Goal: Task Accomplishment & Management: Use online tool/utility

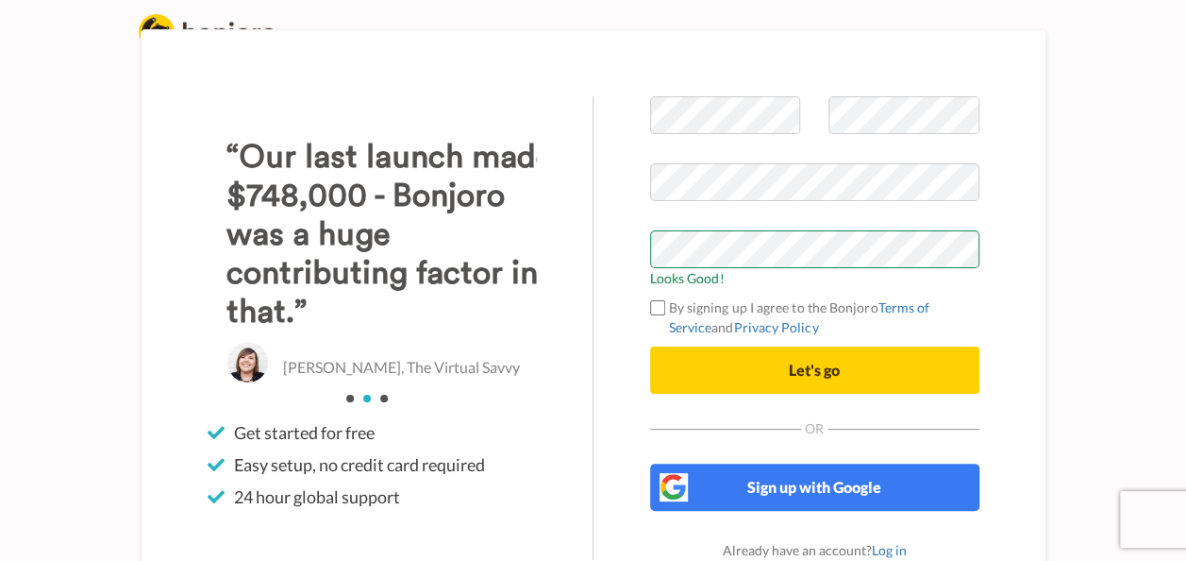
click at [737, 303] on label "By signing up I agree to the Bonjoro Terms of Service and Privacy Policy" at bounding box center [814, 317] width 329 height 40
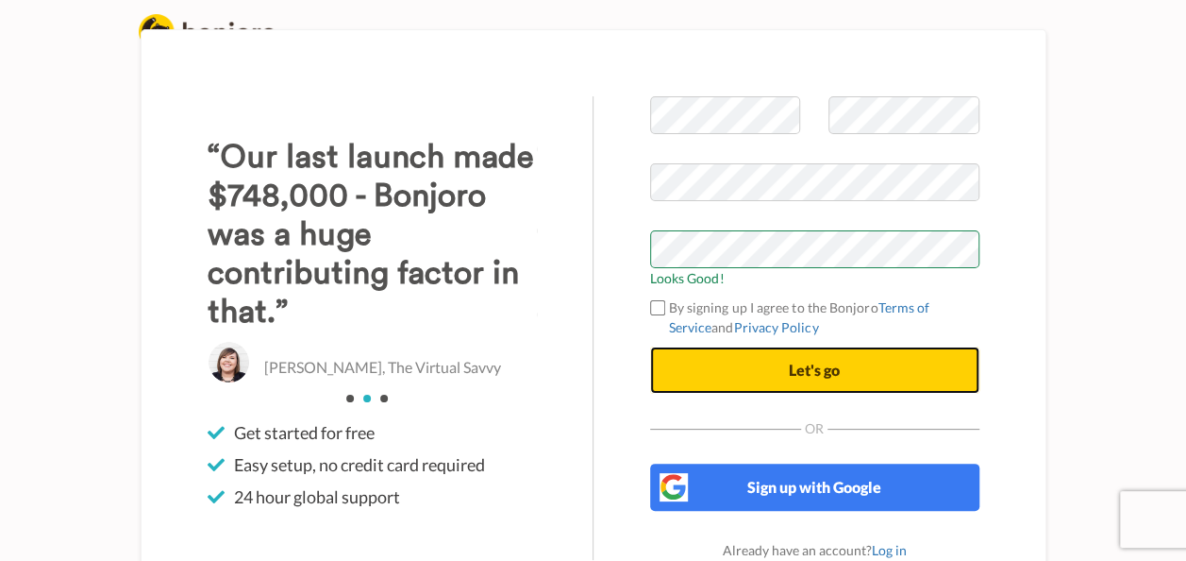
click at [838, 366] on span "Let's go" at bounding box center [814, 370] width 51 height 18
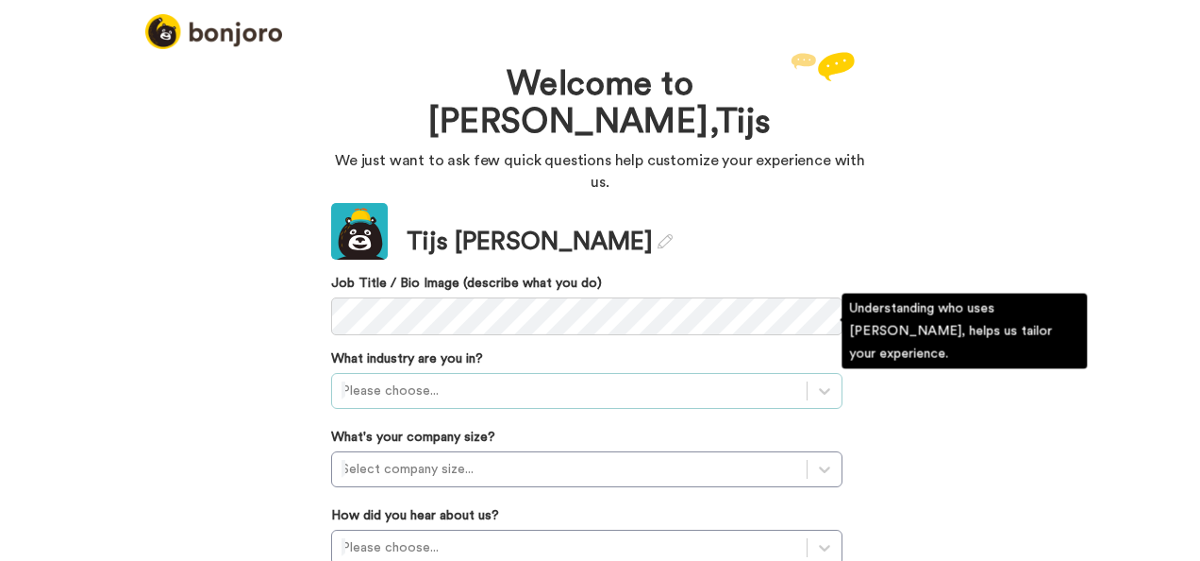
click at [521, 373] on div "Please choose..." at bounding box center [587, 391] width 512 height 36
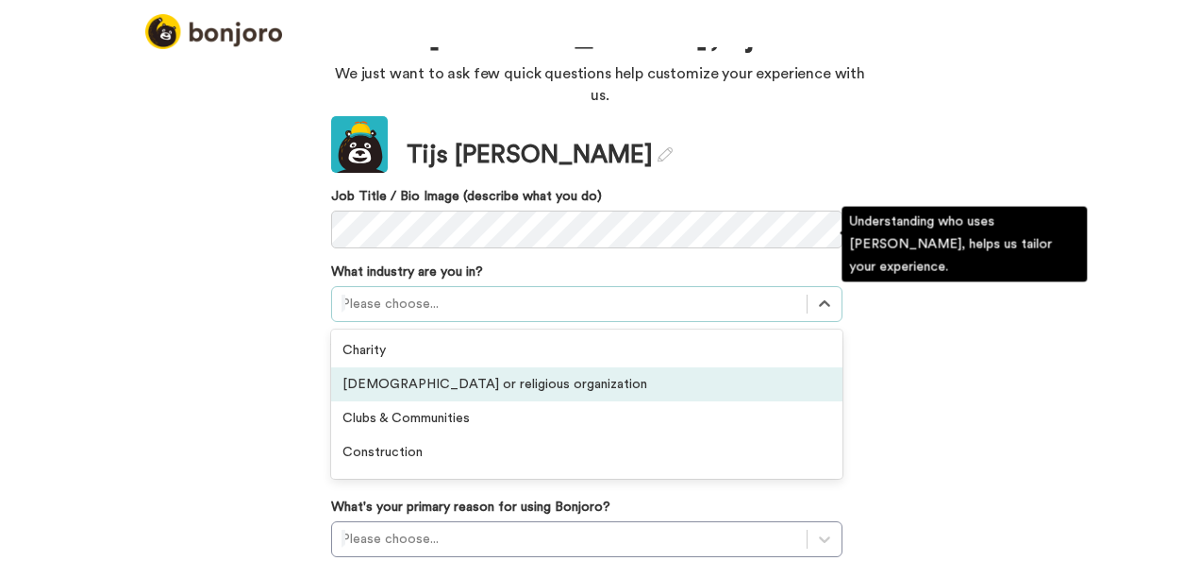
scroll to position [87, 0]
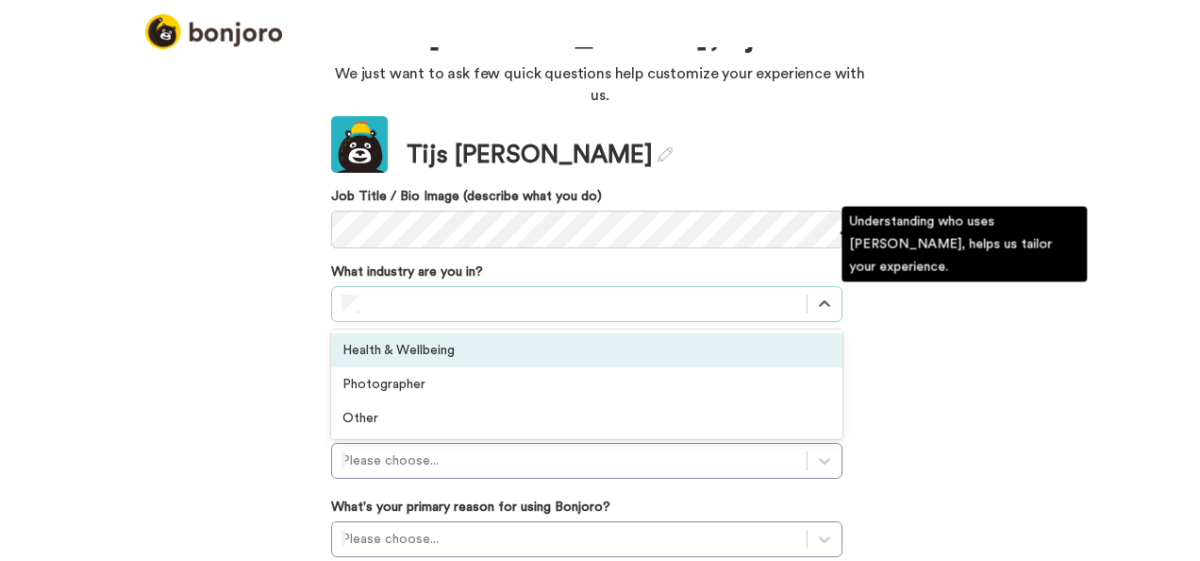
click at [429, 333] on div "Health & Wellbeing" at bounding box center [587, 350] width 512 height 34
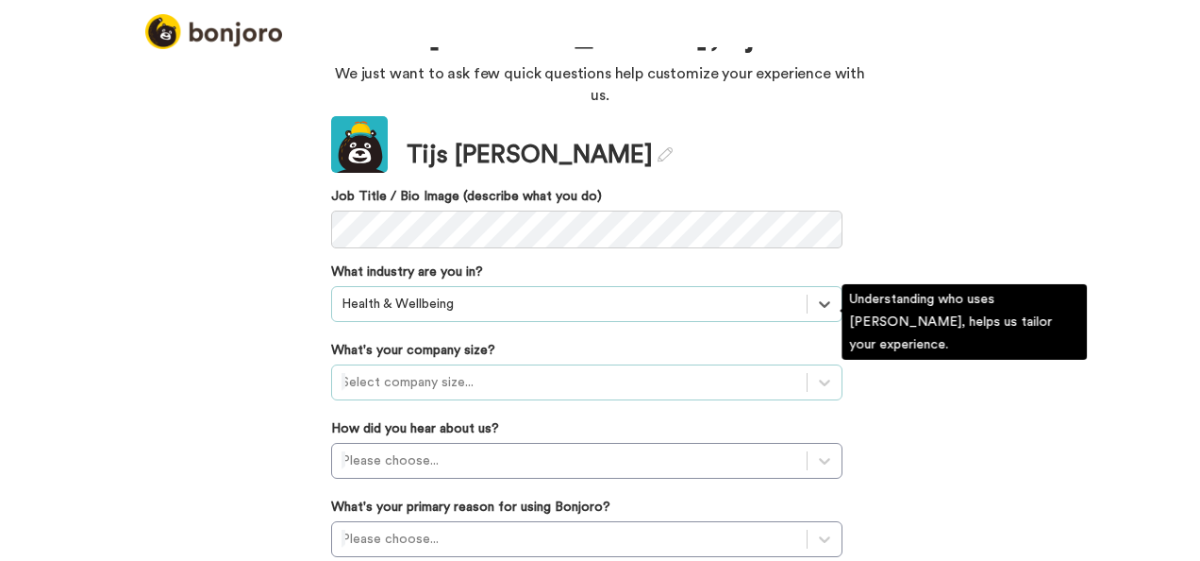
click at [468, 371] on div at bounding box center [570, 382] width 456 height 23
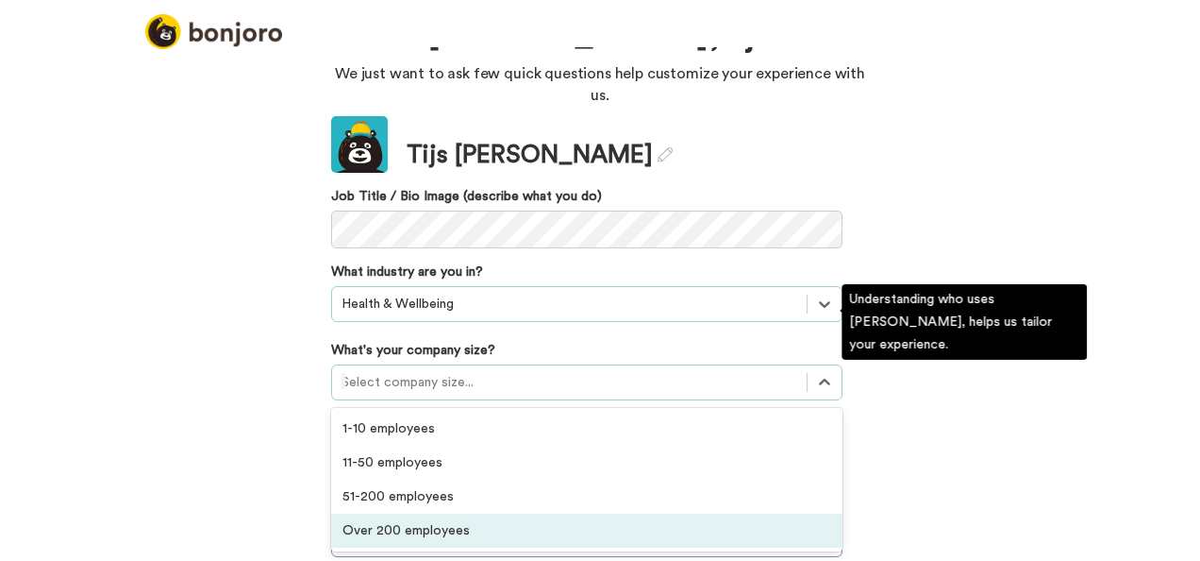
click at [444, 513] on div "Over 200 employees" at bounding box center [587, 530] width 512 height 34
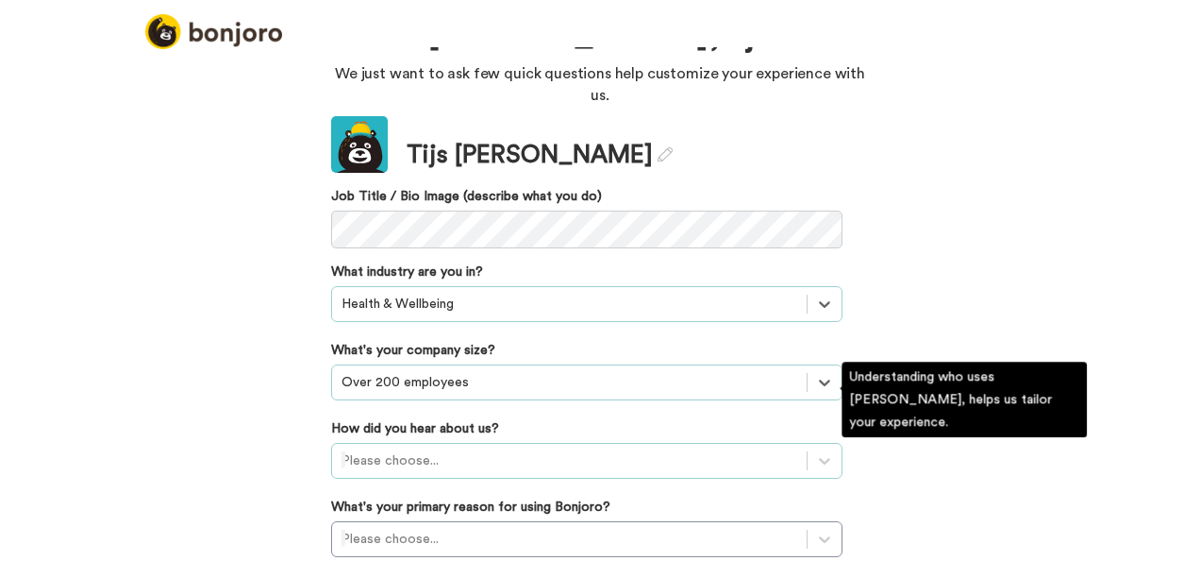
click at [450, 443] on div "Please choose..." at bounding box center [587, 461] width 512 height 36
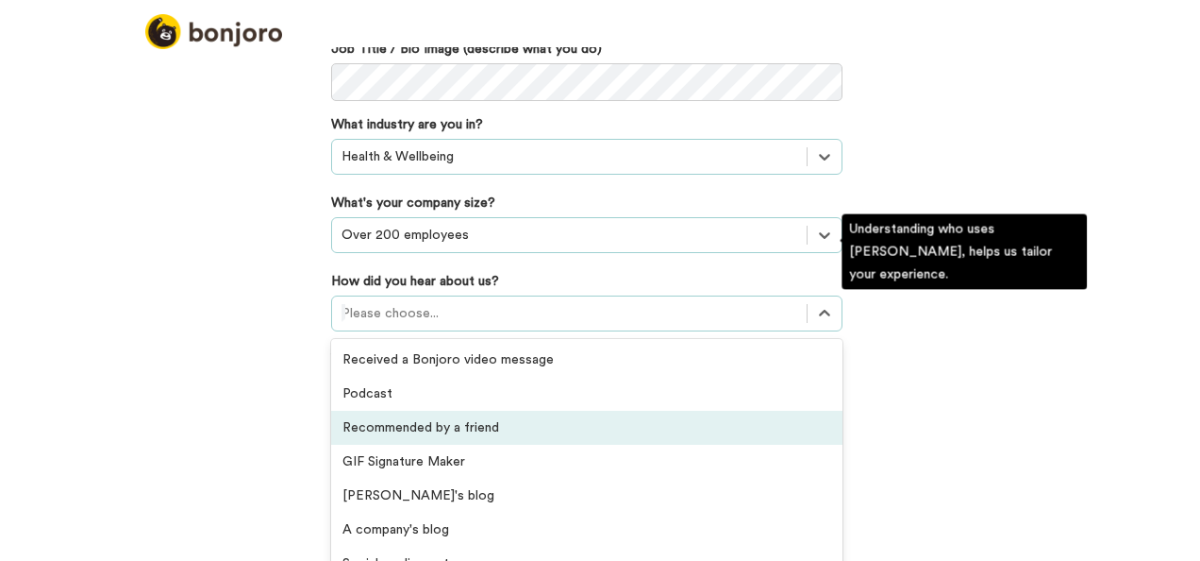
click at [428, 411] on div "Recommended by a friend" at bounding box center [587, 428] width 512 height 34
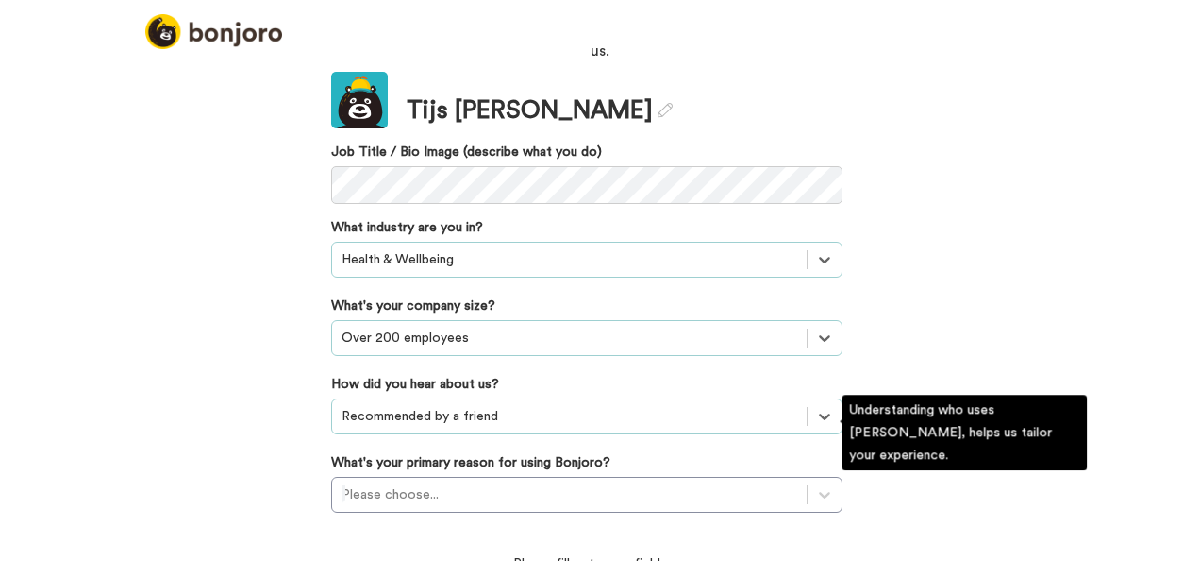
click at [632, 389] on div "Update Tijs Van Beurden Job Title / Bio Image (describe what you do) What indus…" at bounding box center [587, 345] width 512 height 546
click at [453, 477] on div "Please choose..." at bounding box center [587, 495] width 512 height 36
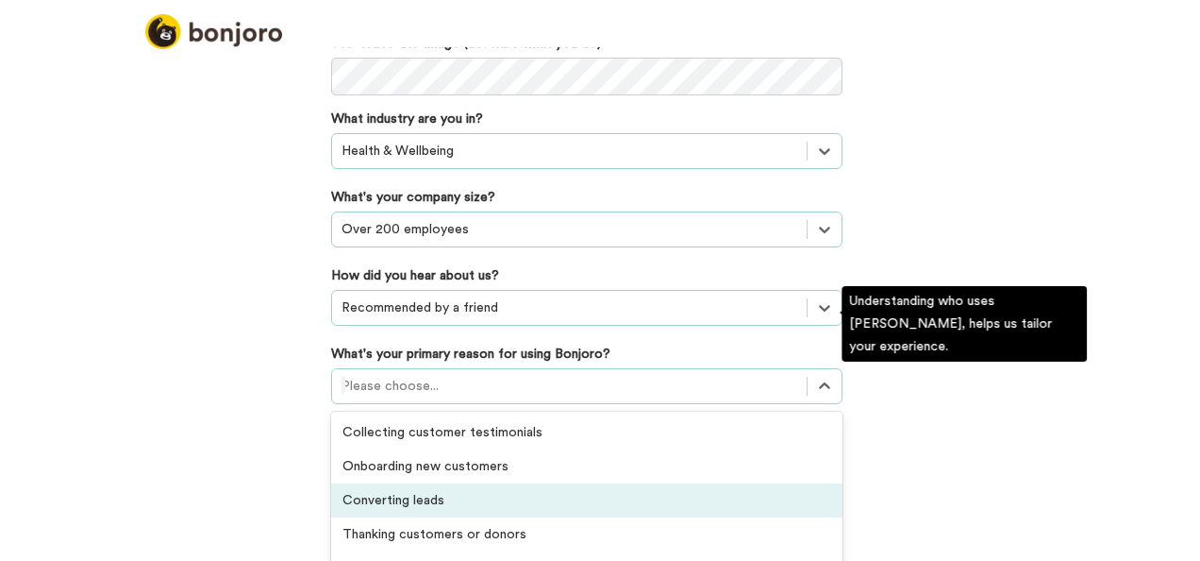
click at [424, 483] on div "Converting leads" at bounding box center [587, 500] width 512 height 34
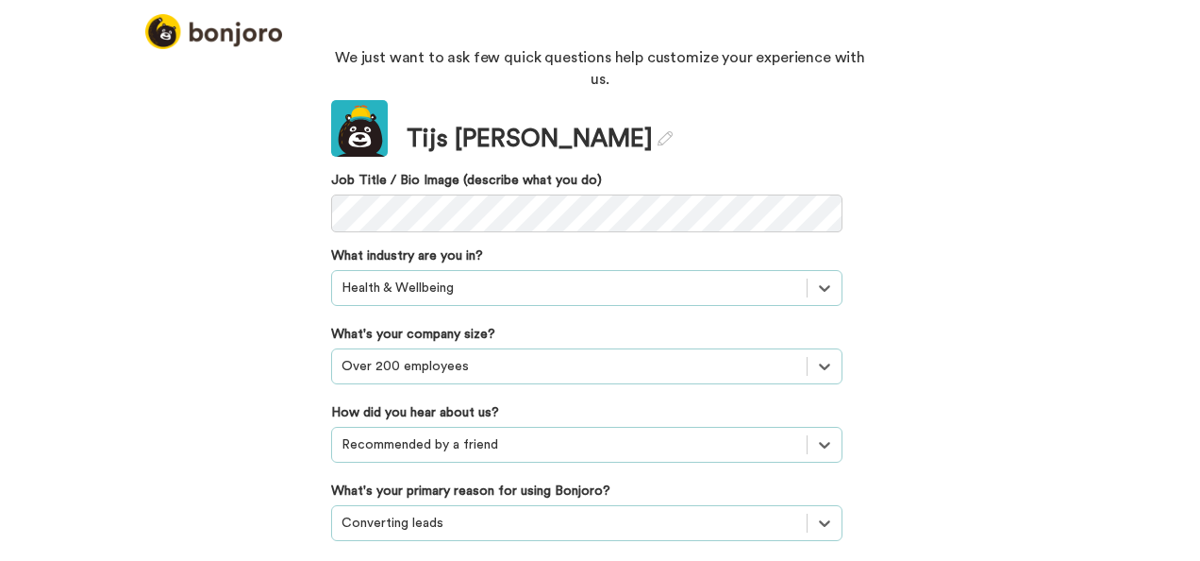
click at [72, 444] on div "Welcome to Bonjoro, Tijs We just want to ask few quick questions help customize…" at bounding box center [600, 303] width 1200 height 513
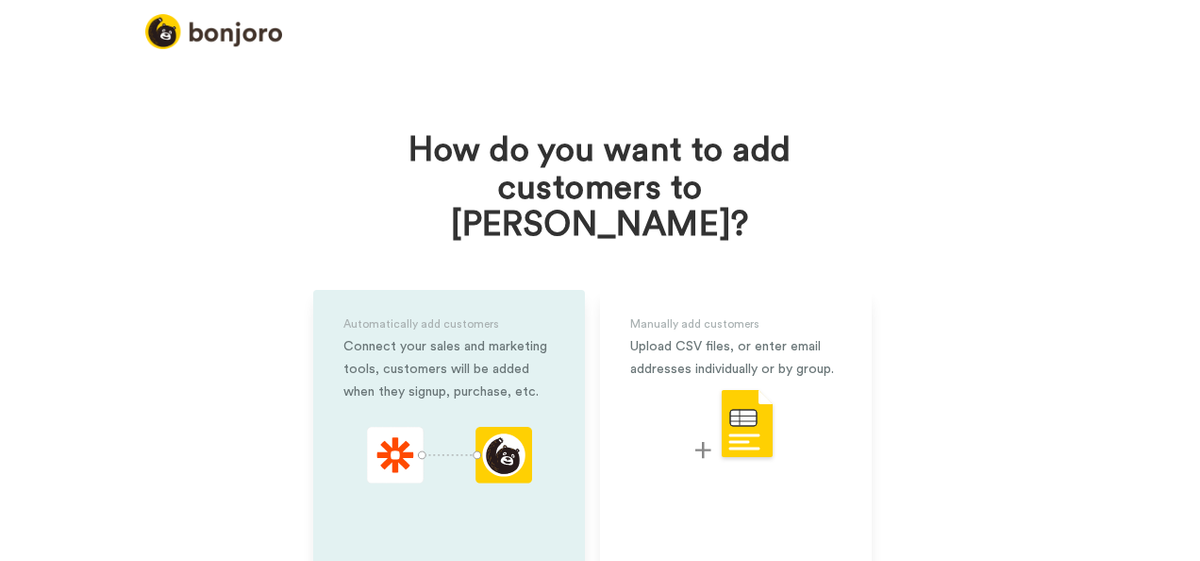
click at [429, 340] on div "Connect your sales and marketing tools, customers will be added when they signu…" at bounding box center [449, 369] width 211 height 68
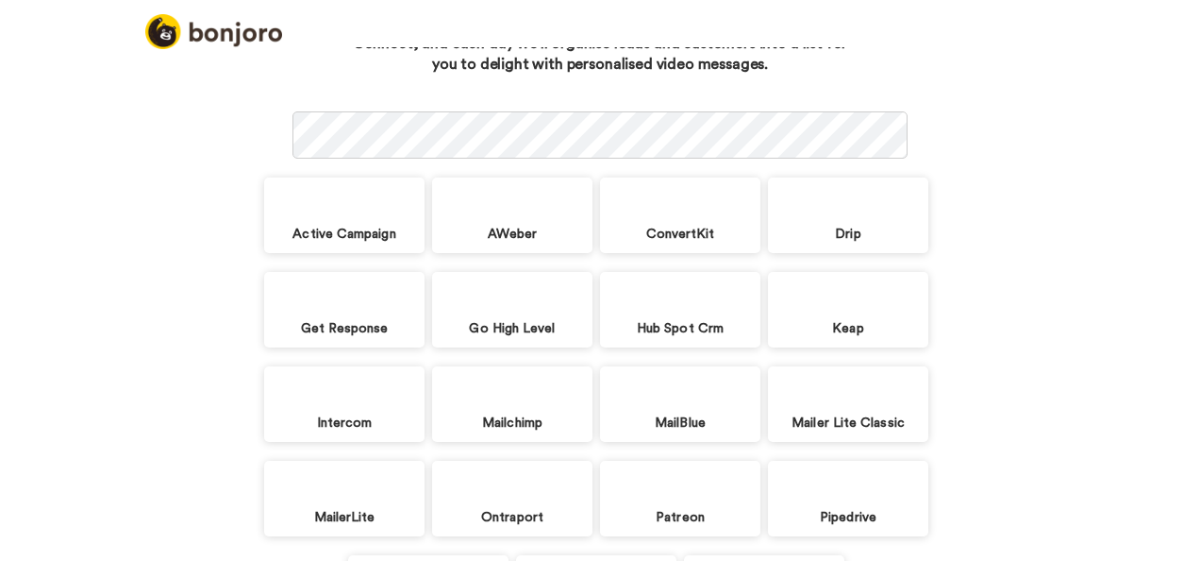
scroll to position [55, 0]
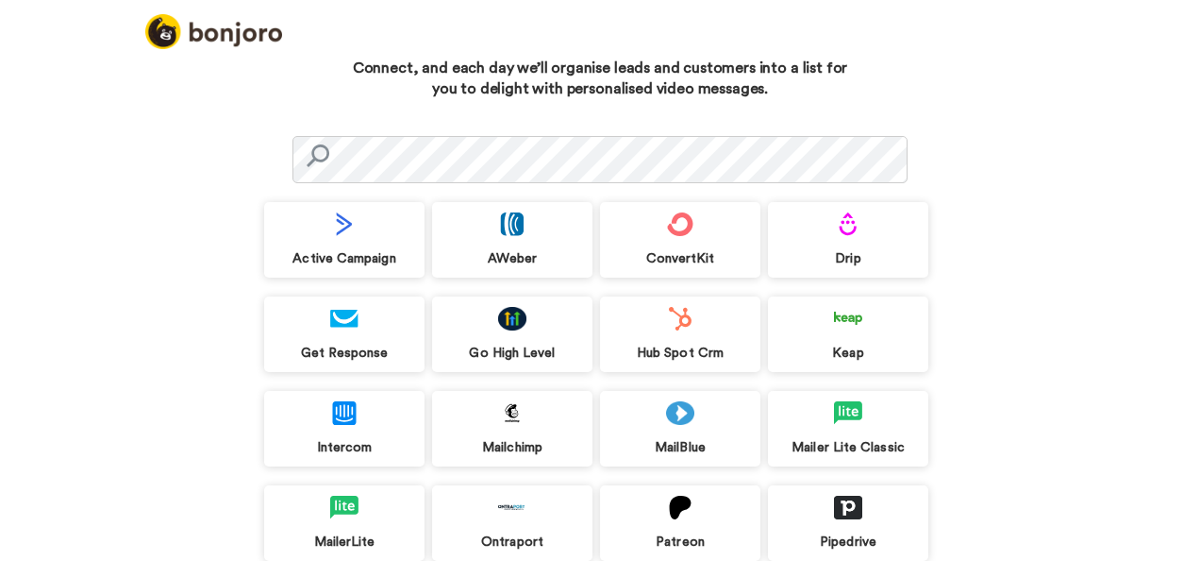
click at [709, 430] on div "MailBlue" at bounding box center [680, 429] width 160 height 76
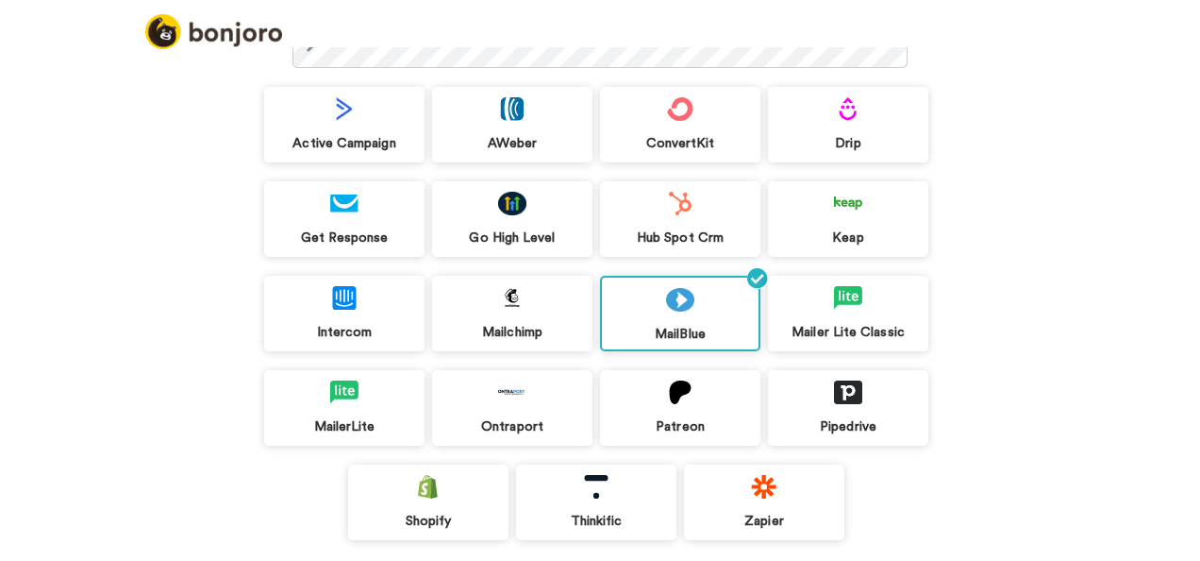
scroll to position [281, 0]
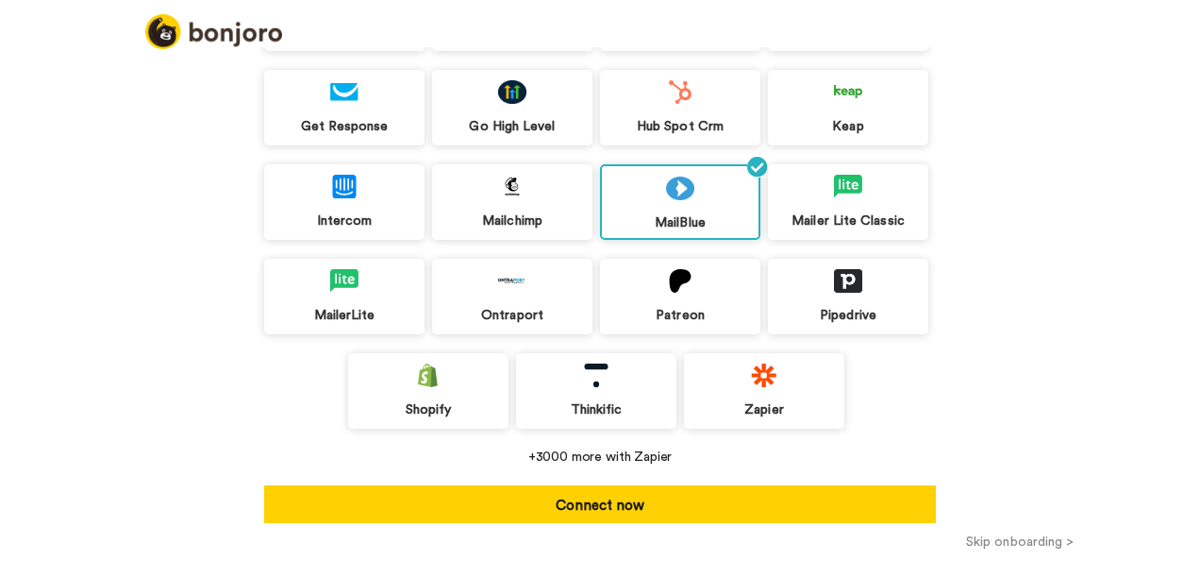
click at [761, 158] on icon at bounding box center [757, 167] width 21 height 21
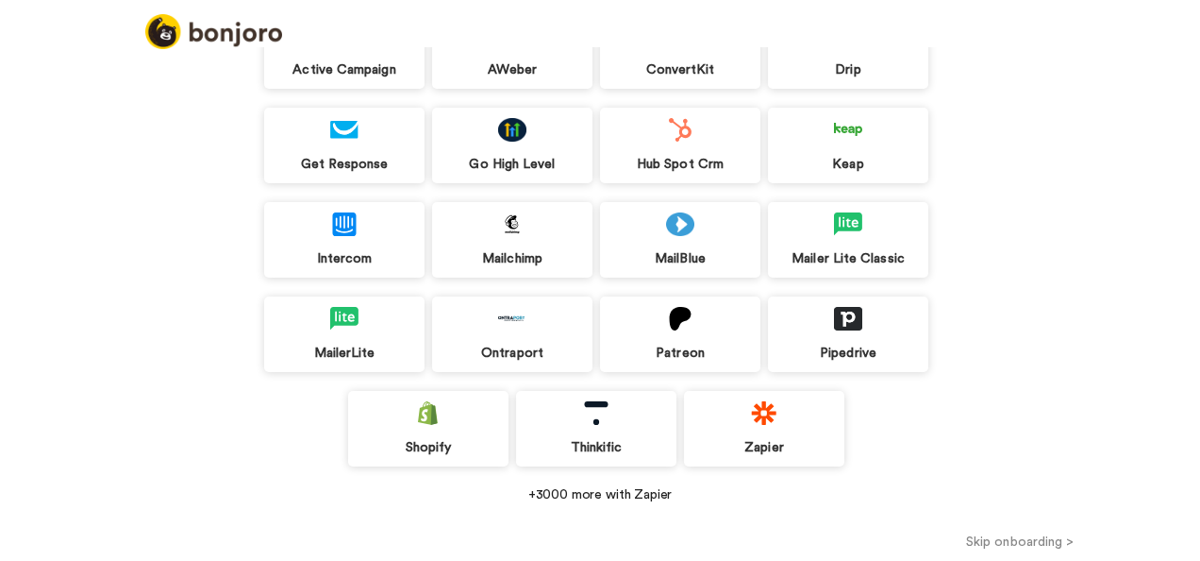
click at [991, 540] on button "Skip onboarding >" at bounding box center [1020, 541] width 361 height 20
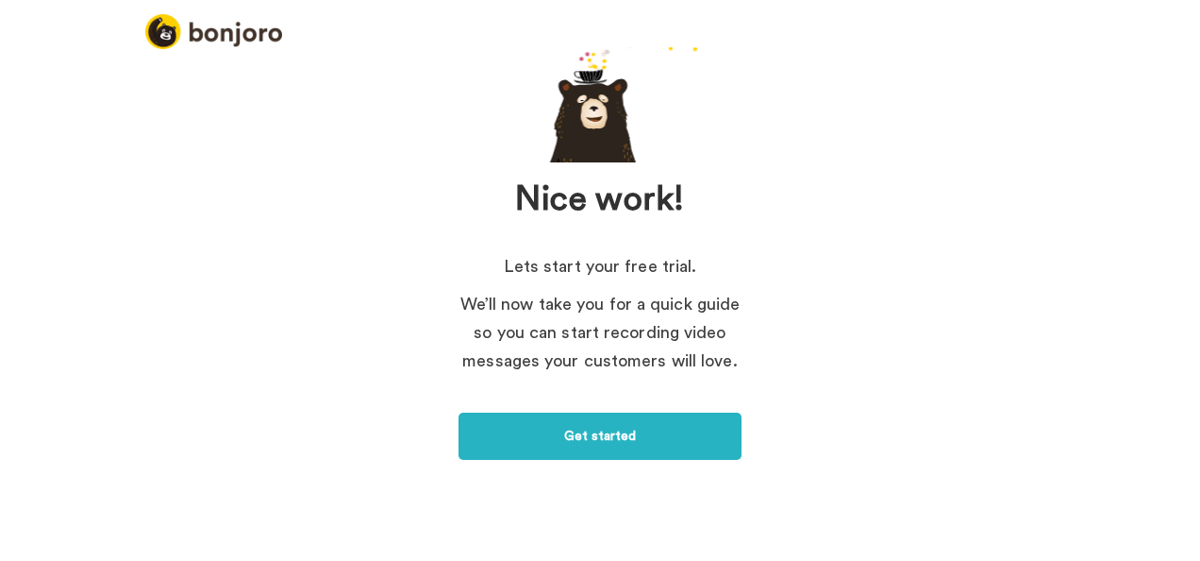
scroll to position [157, 0]
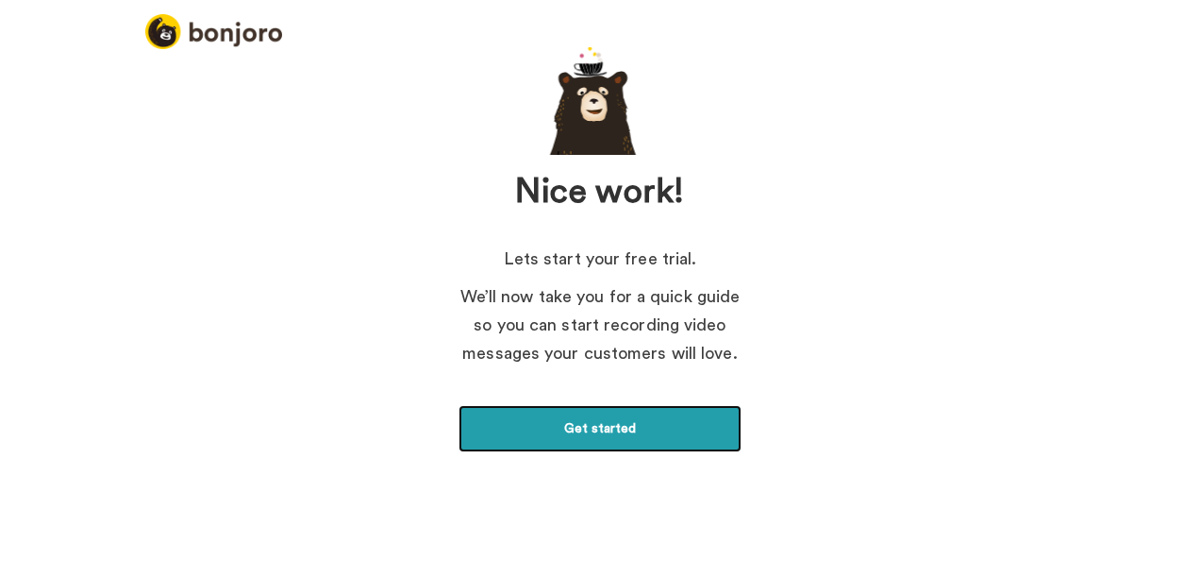
click at [657, 413] on link "Get started" at bounding box center [600, 428] width 283 height 47
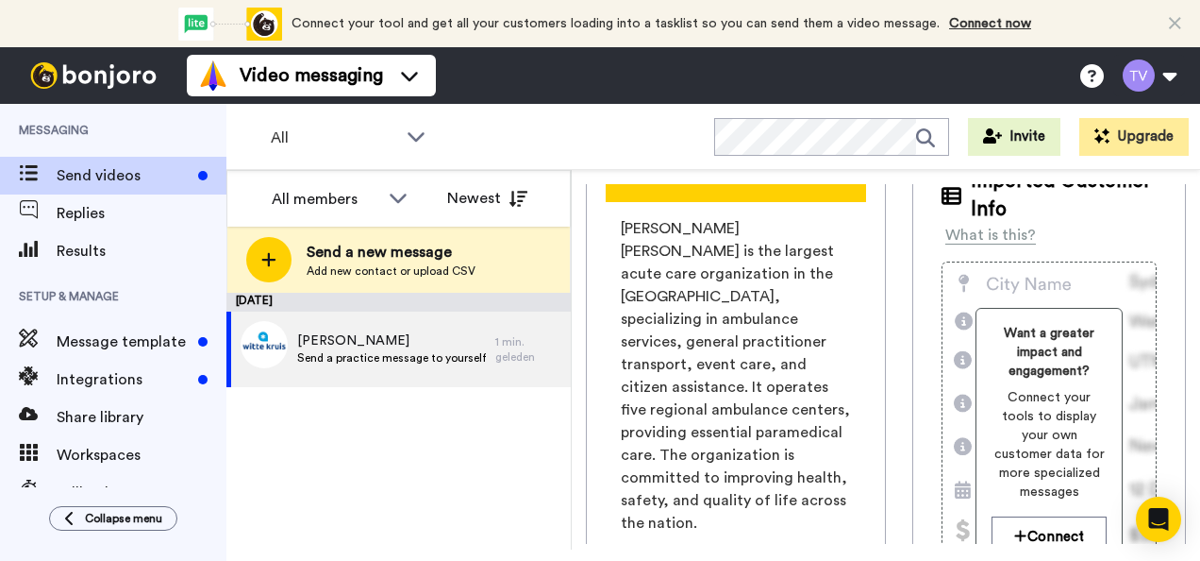
scroll to position [283, 0]
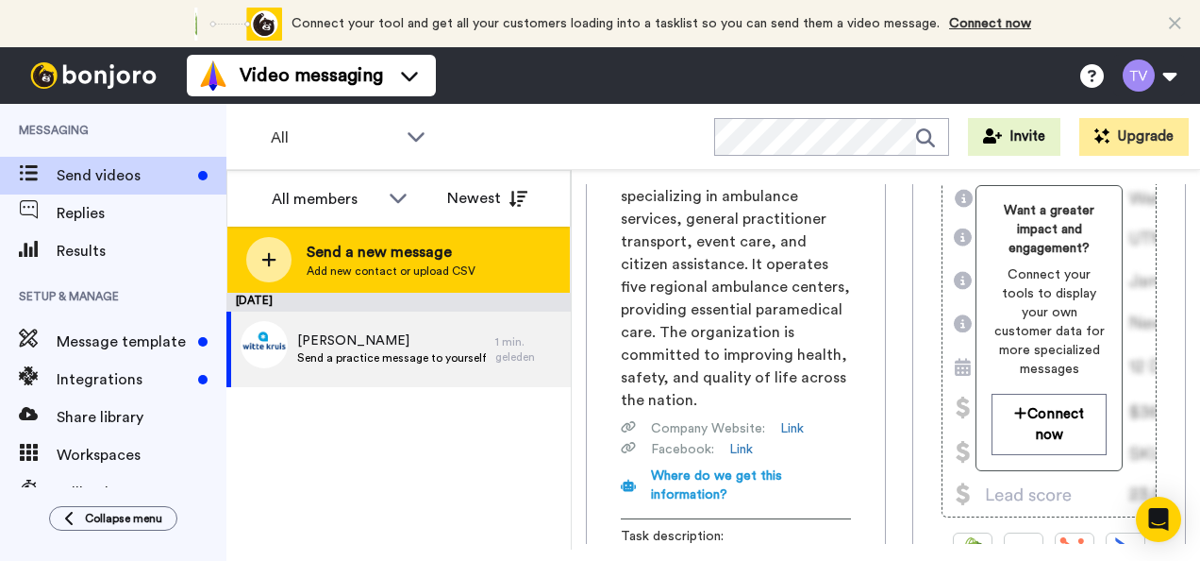
click at [359, 249] on span "Send a new message" at bounding box center [391, 252] width 169 height 23
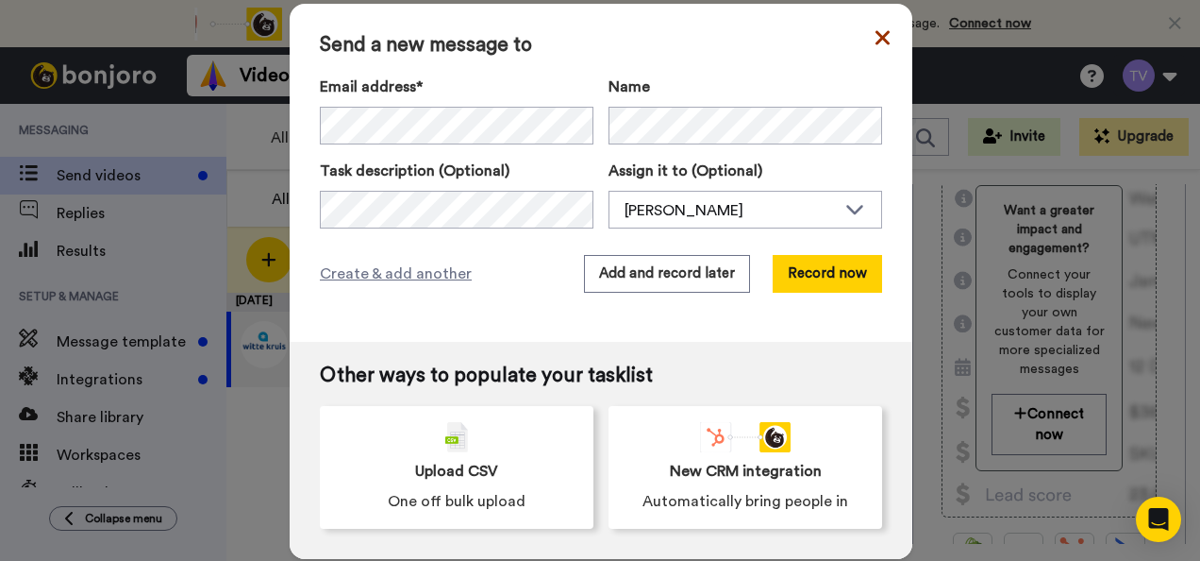
click at [880, 36] on icon at bounding box center [883, 37] width 14 height 23
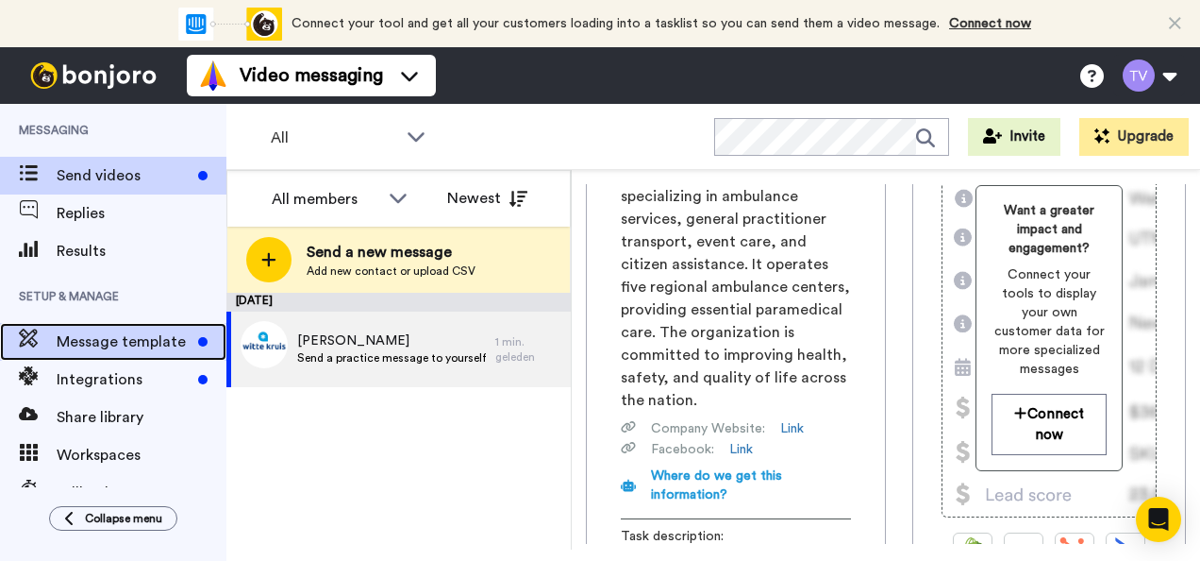
click at [80, 338] on span "Message template" at bounding box center [124, 341] width 134 height 23
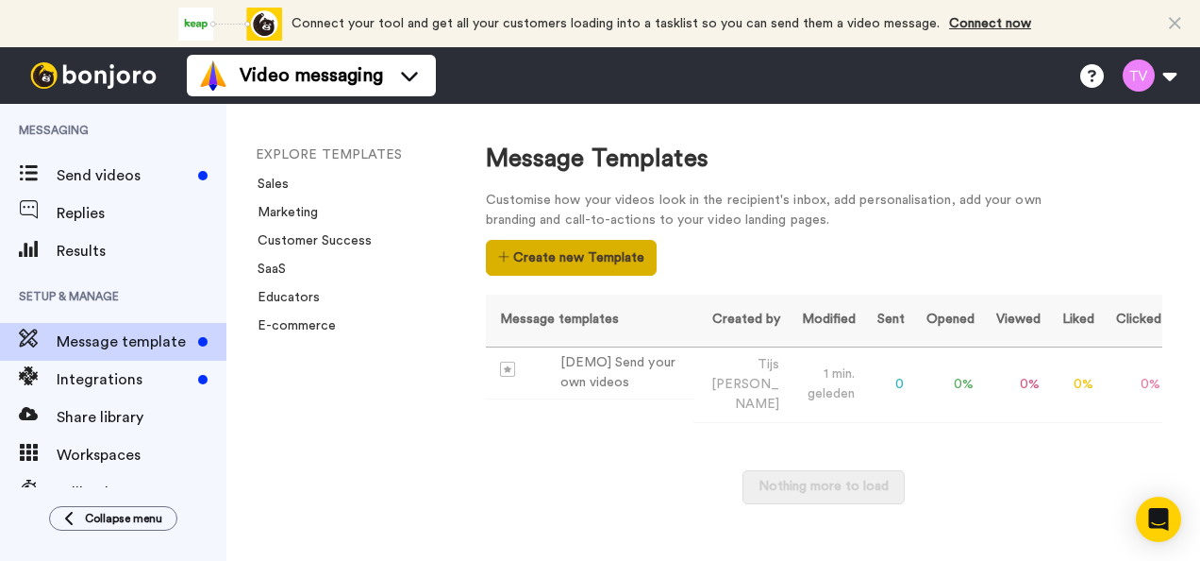
click at [602, 257] on button "Create new Template" at bounding box center [571, 258] width 171 height 36
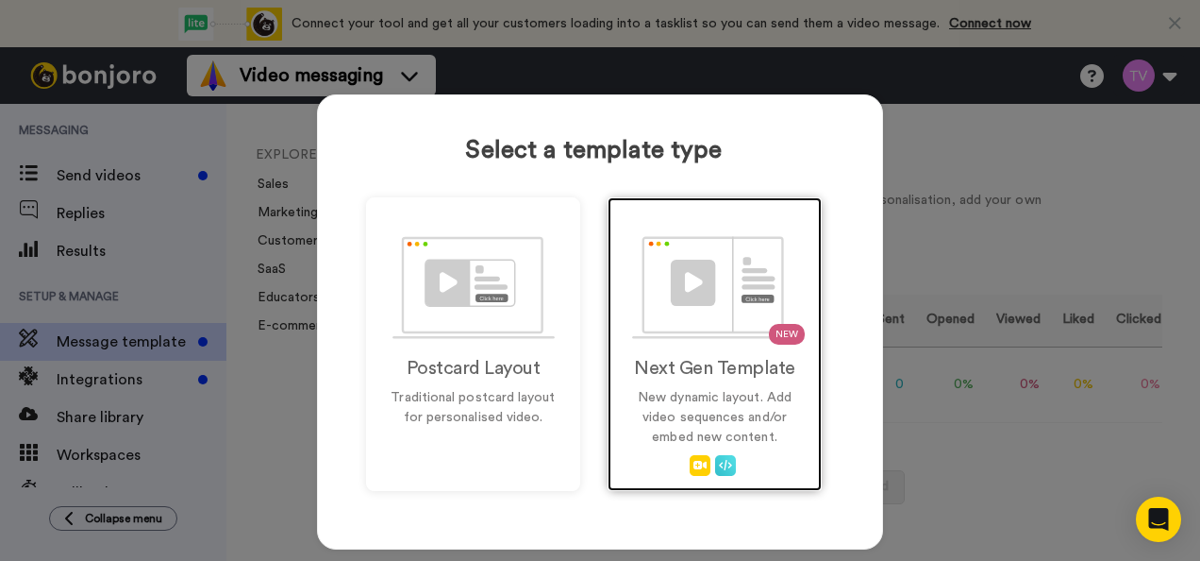
click at [708, 345] on div "NEW Next Gen Template New dynamic layout. Add video sequences and/or embed new …" at bounding box center [715, 344] width 214 height 294
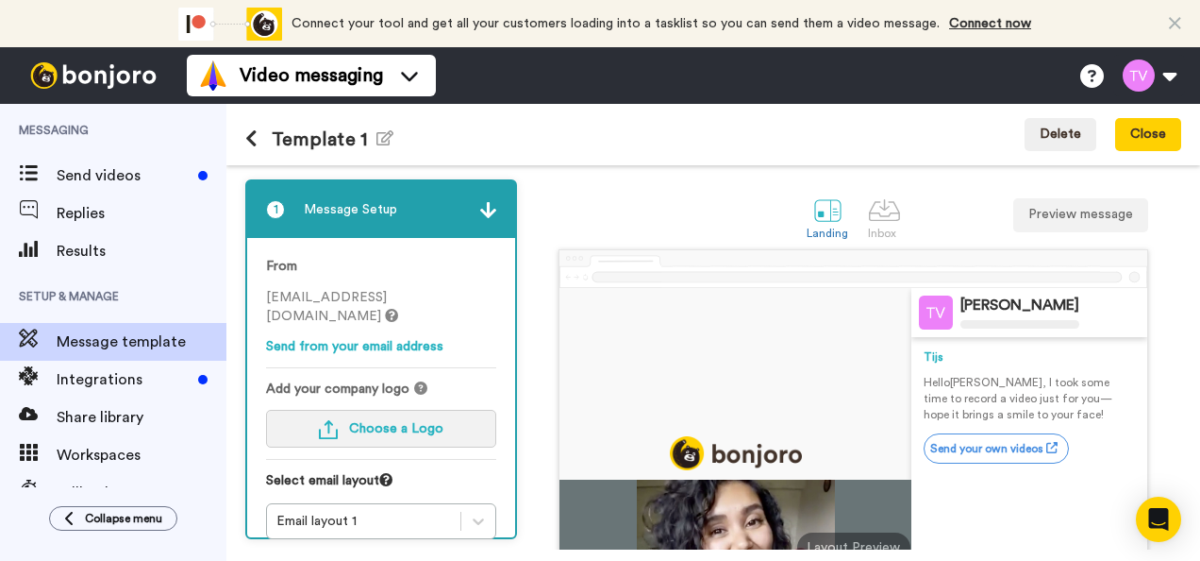
click at [427, 422] on span "Choose a Logo" at bounding box center [396, 428] width 94 height 13
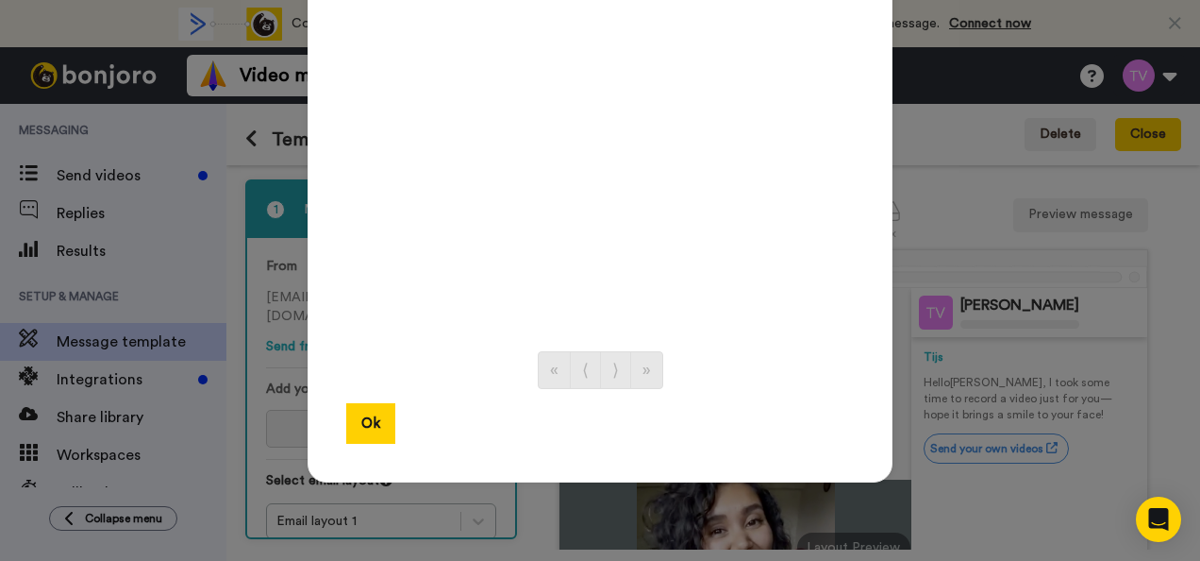
scroll to position [156, 0]
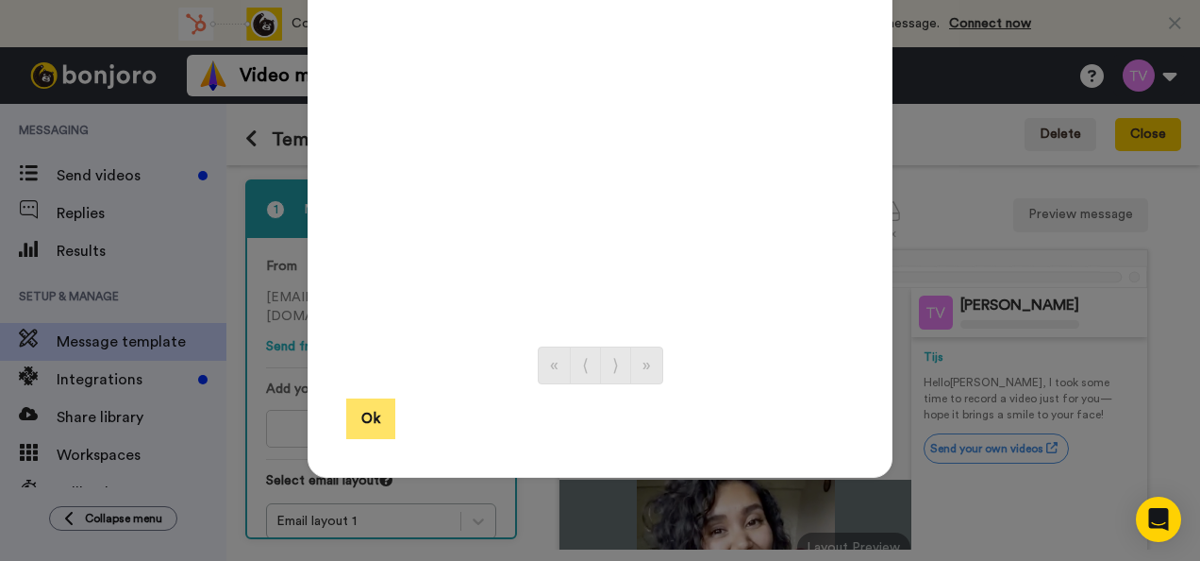
click at [374, 412] on button "Ok" at bounding box center [370, 418] width 49 height 41
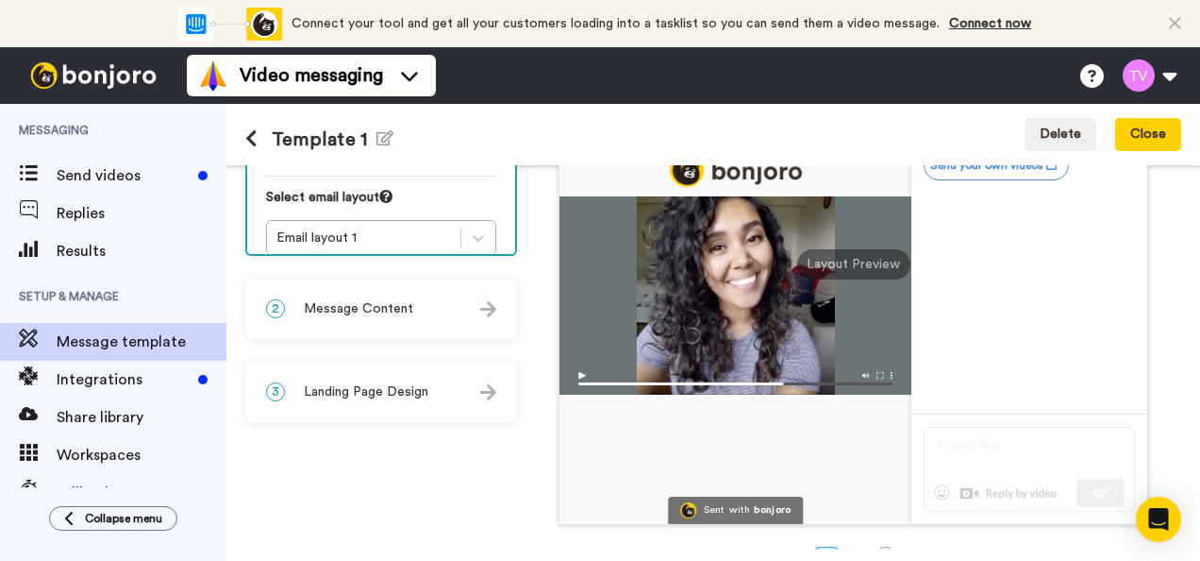
scroll to position [0, 0]
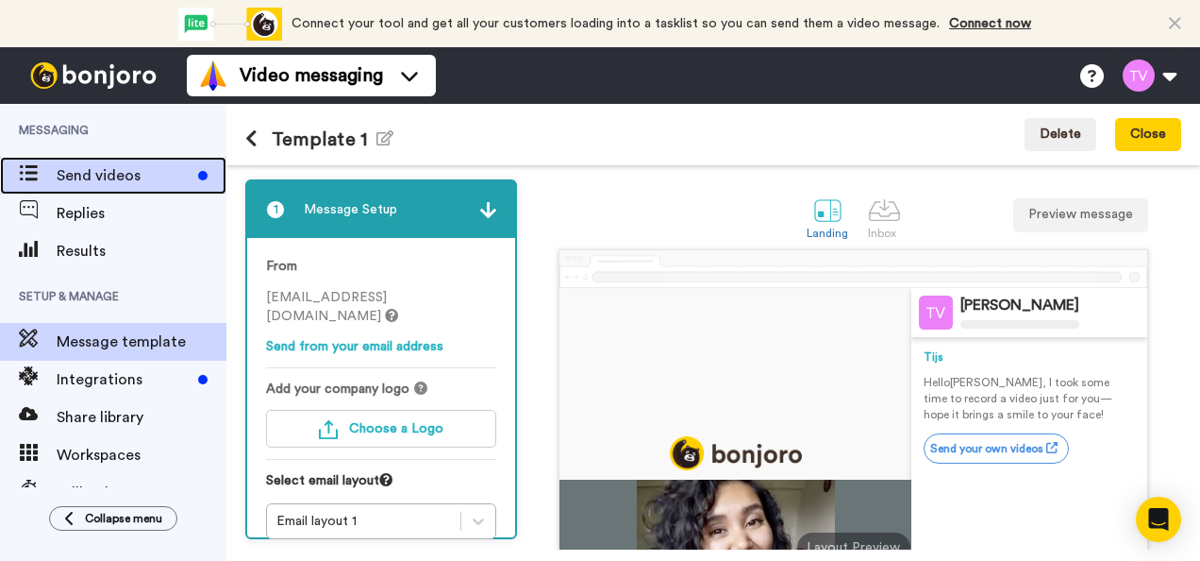
click at [92, 174] on span "Send videos" at bounding box center [124, 175] width 134 height 23
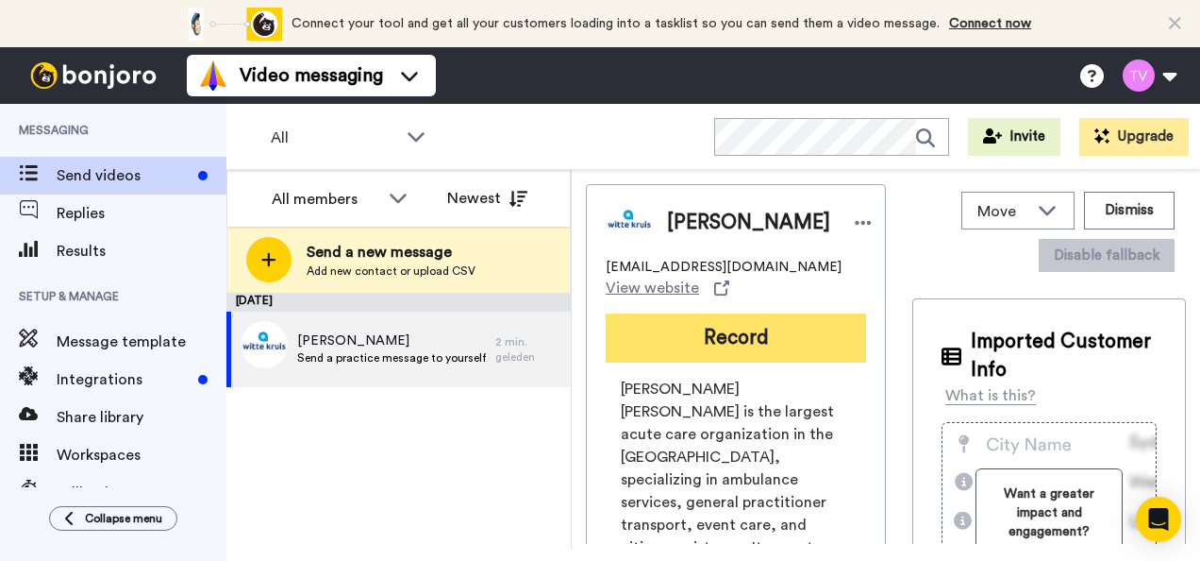
click at [739, 342] on button "Record" at bounding box center [736, 337] width 260 height 49
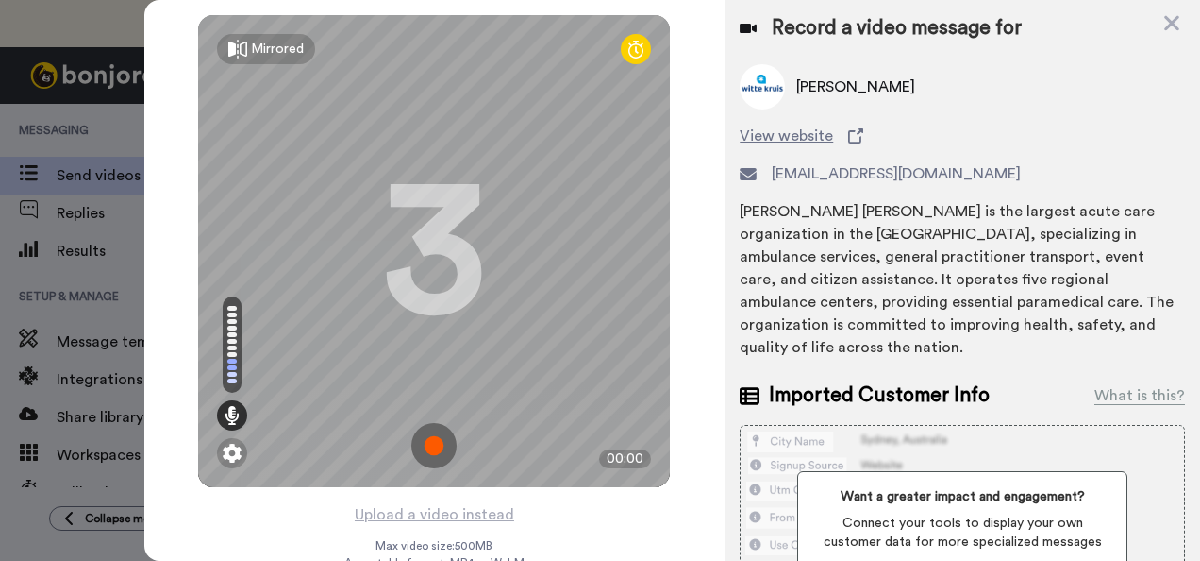
click at [1172, 23] on icon at bounding box center [1172, 23] width 15 height 15
